Goal: Transaction & Acquisition: Book appointment/travel/reservation

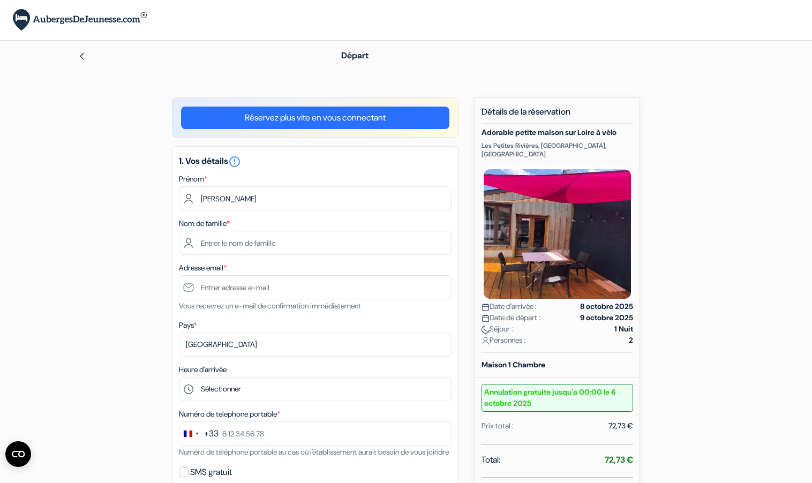
type input "Sylvain"
click at [271, 245] on input "text" at bounding box center [315, 243] width 273 height 24
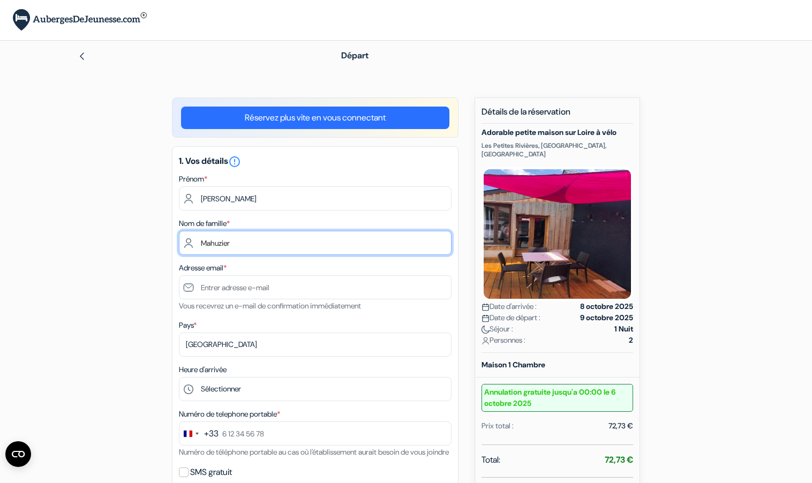
type input "Mahuzier"
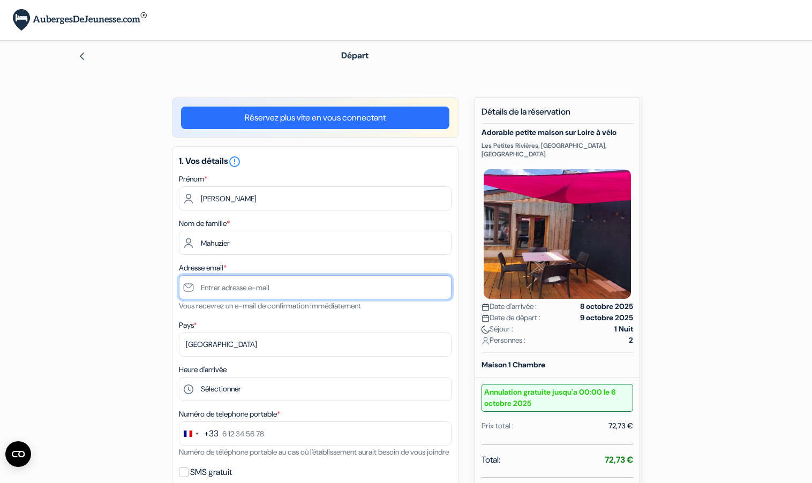
click at [287, 289] on input "text" at bounding box center [315, 287] width 273 height 24
type input "[PERSON_NAME][EMAIL_ADDRESS][DOMAIN_NAME]"
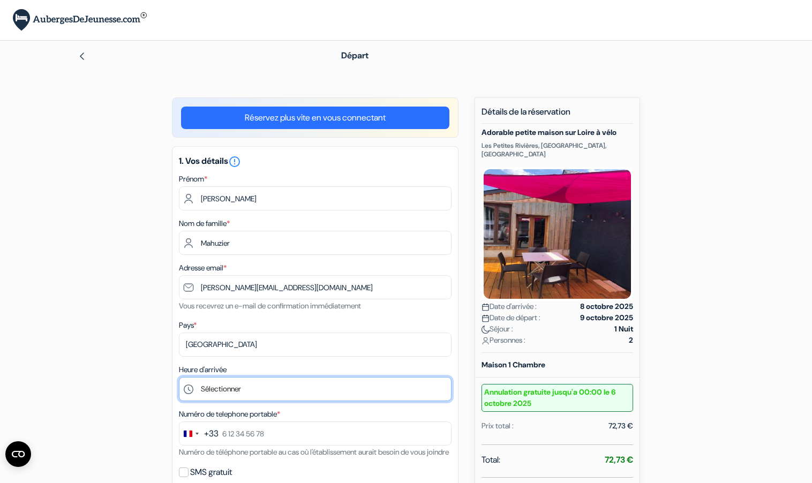
select select "16"
click option "16:00" at bounding box center [0, 0] width 0 height 0
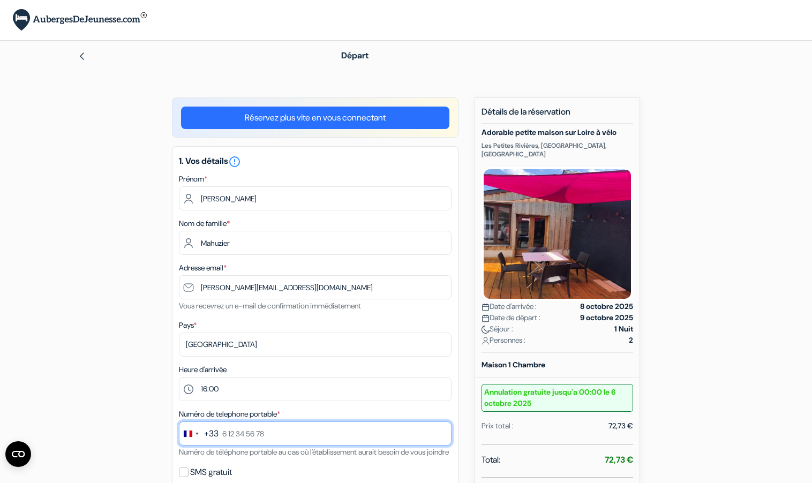
click at [276, 434] on input "text" at bounding box center [315, 433] width 273 height 24
drag, startPoint x: 277, startPoint y: 435, endPoint x: 220, endPoint y: 435, distance: 57.8
click at [220, 435] on input "text" at bounding box center [315, 433] width 273 height 24
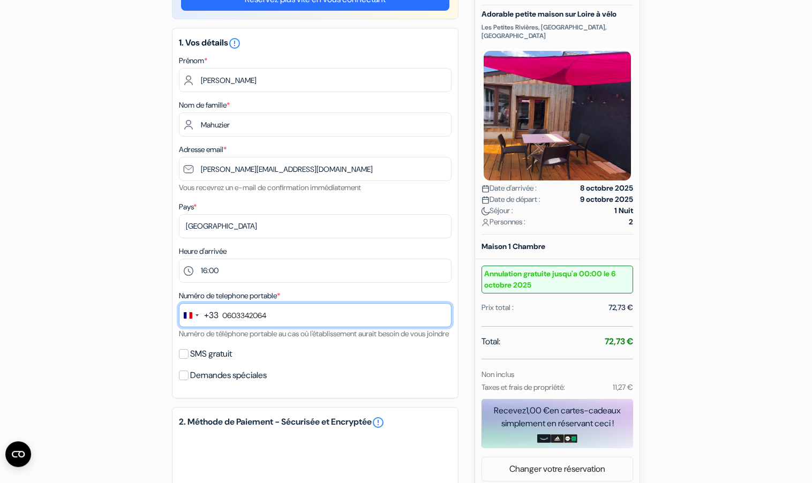
scroll to position [129, 0]
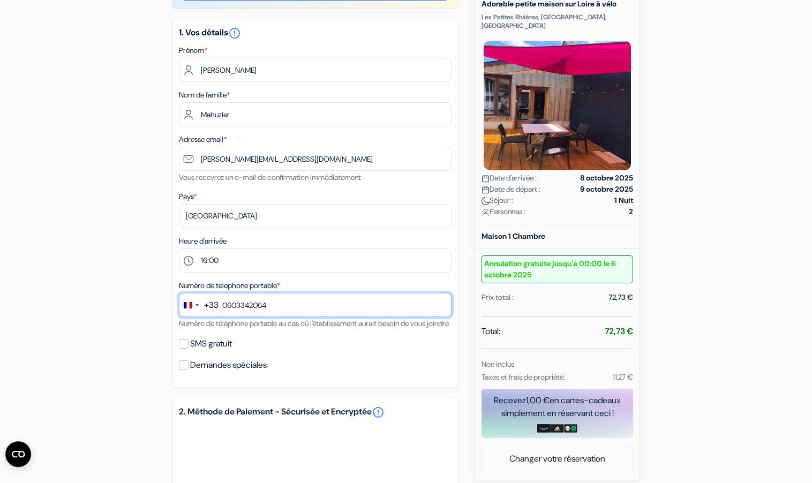
type input "0603342064"
click at [604, 117] on img at bounding box center [557, 106] width 152 height 134
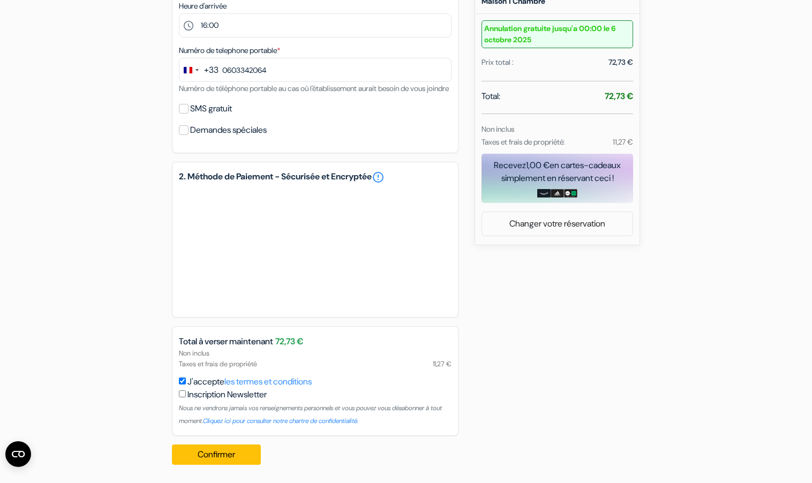
scroll to position [379, 0]
click at [246, 456] on button "Confirmer Loading..." at bounding box center [216, 453] width 89 height 20
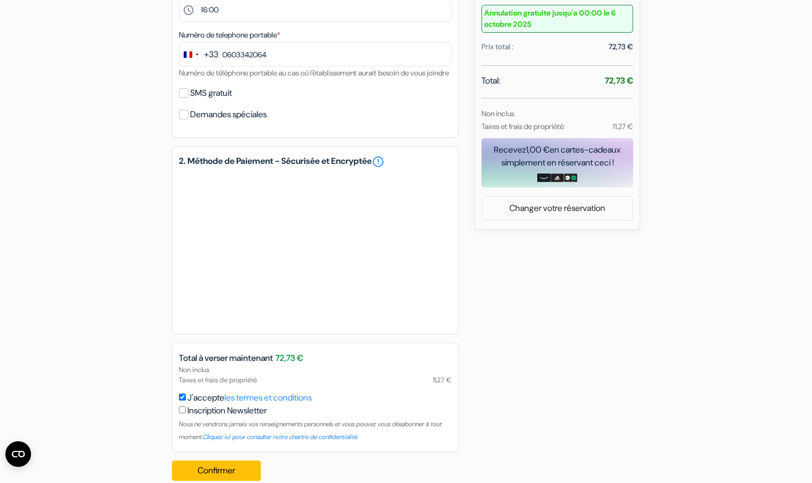
scroll to position [378, 0]
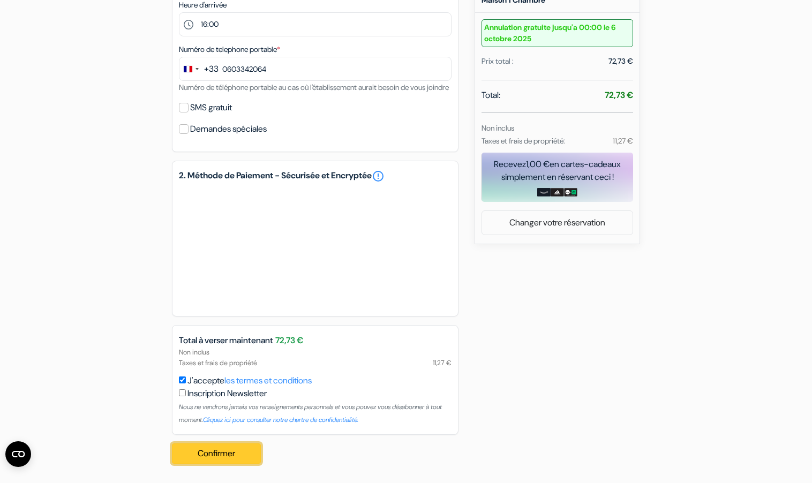
click at [244, 460] on button "Confirmer Loading..." at bounding box center [216, 453] width 89 height 20
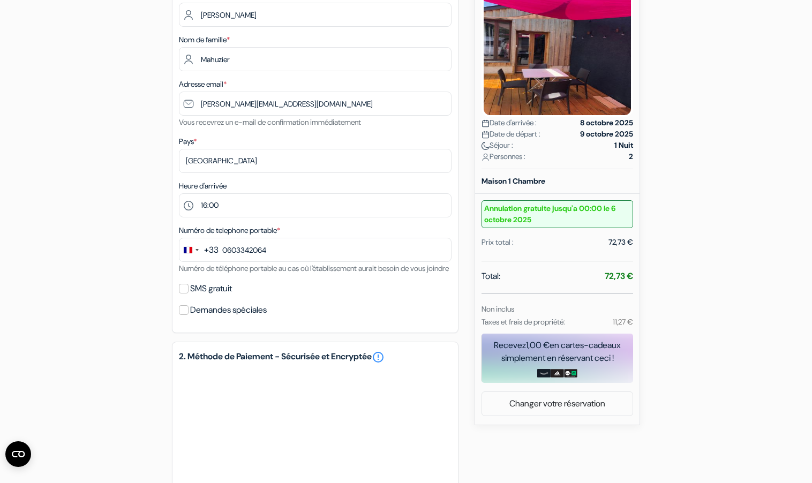
scroll to position [159, 0]
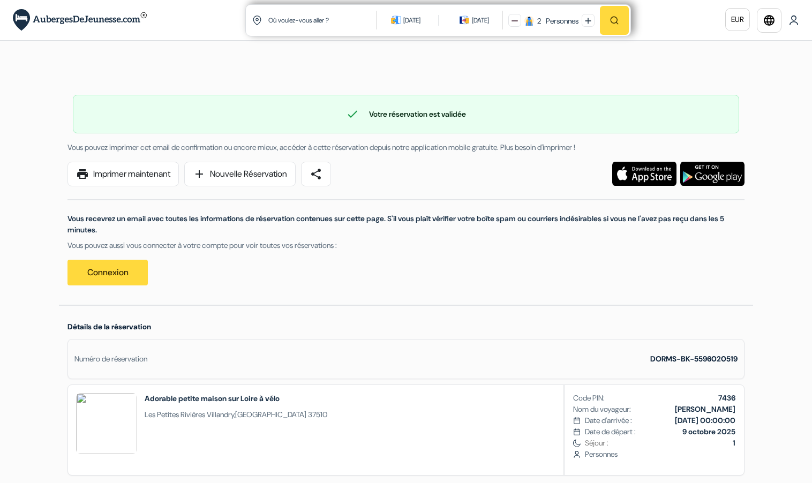
scroll to position [42, 0]
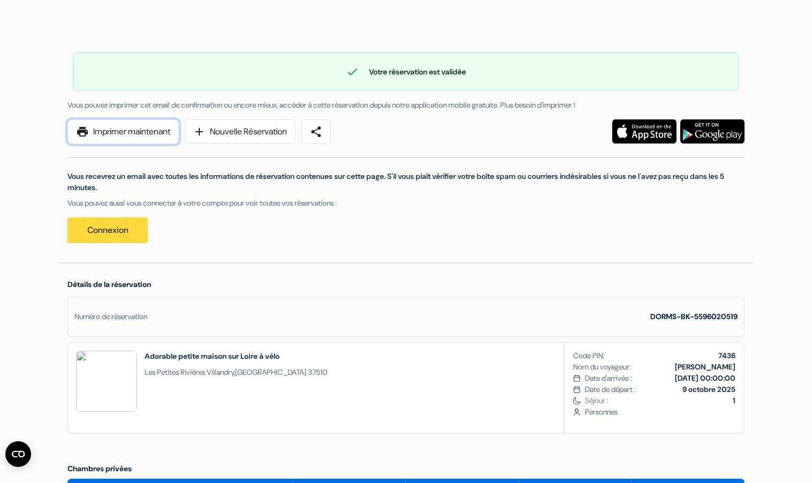
click at [146, 135] on link "print Imprimer maintenant" at bounding box center [122, 131] width 111 height 25
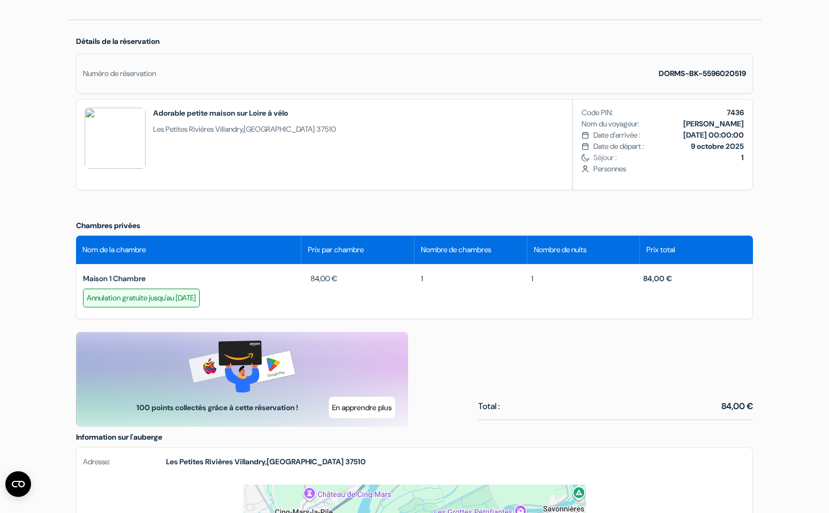
scroll to position [0, 0]
